Goal: Find specific page/section

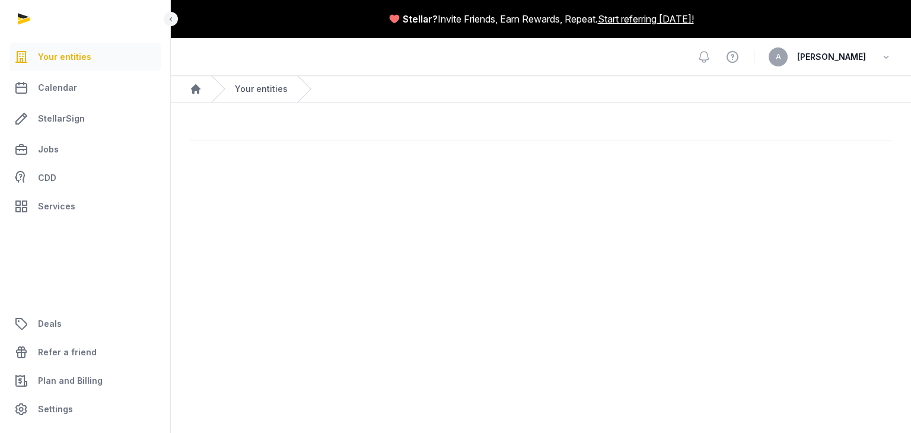
click at [249, 88] on link "Your entities" at bounding box center [261, 89] width 53 height 12
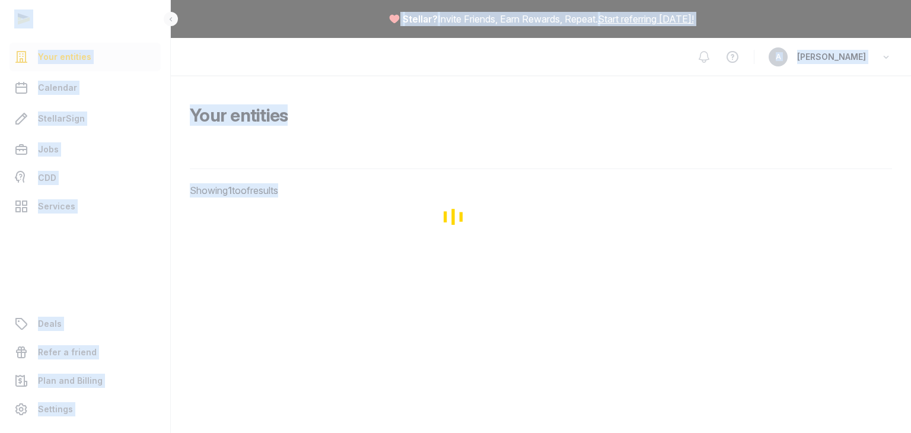
click at [249, 88] on div "Loading" at bounding box center [455, 216] width 911 height 433
